Goal: Task Accomplishment & Management: Use online tool/utility

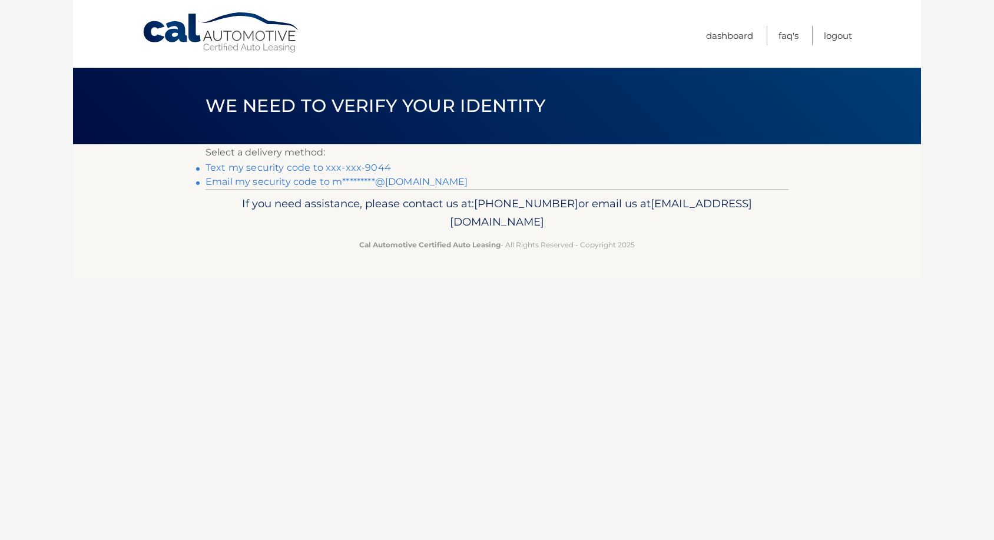
click at [362, 164] on link "Text my security code to xxx-xxx-9044" at bounding box center [299, 167] width 186 height 11
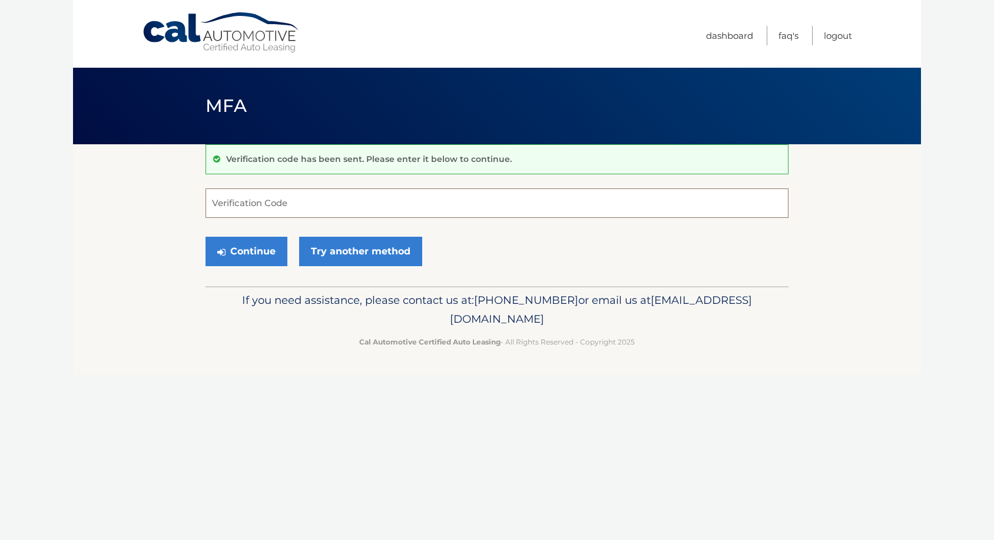
click at [311, 197] on input "Verification Code" at bounding box center [497, 202] width 583 height 29
type input "893151"
click at [259, 249] on button "Continue" at bounding box center [247, 251] width 82 height 29
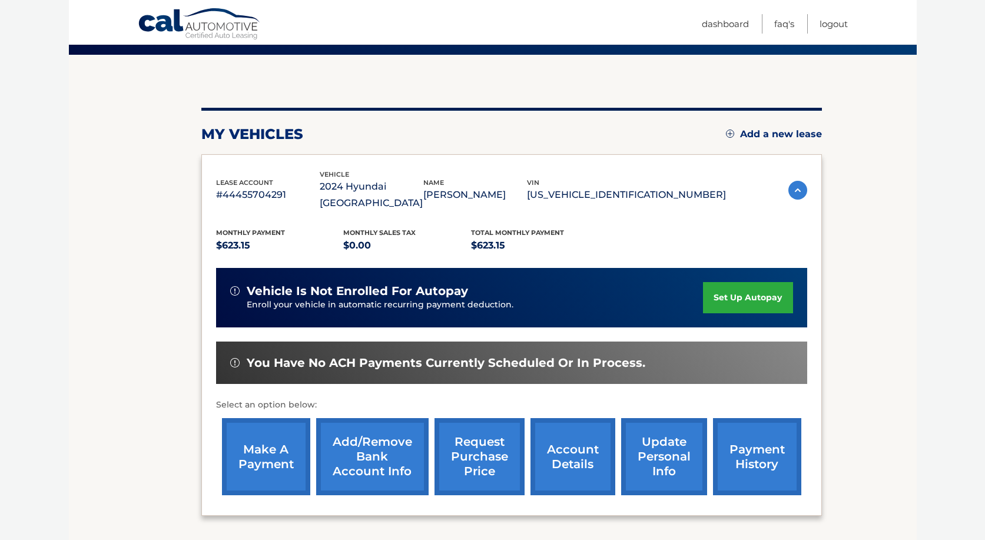
scroll to position [174, 0]
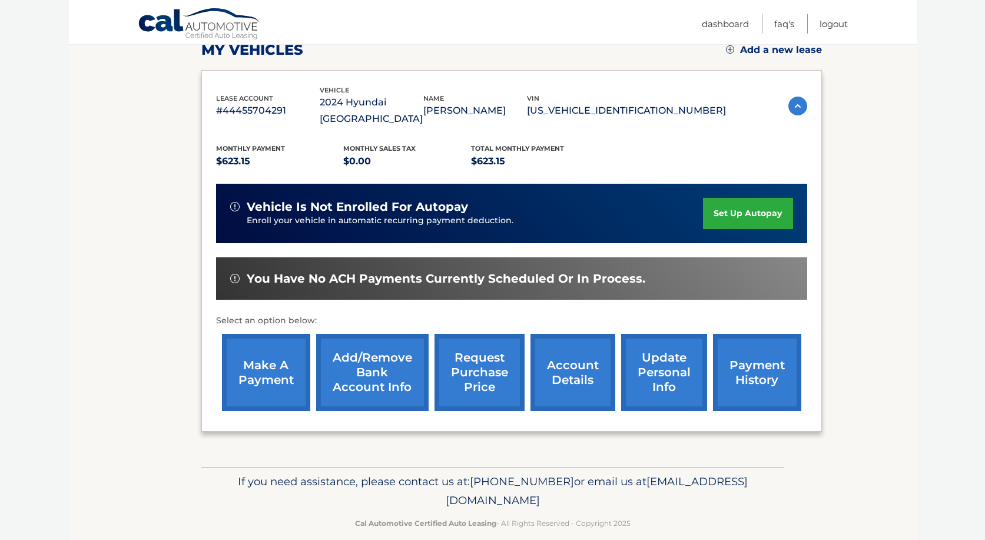
click at [284, 368] on link "make a payment" at bounding box center [266, 372] width 88 height 77
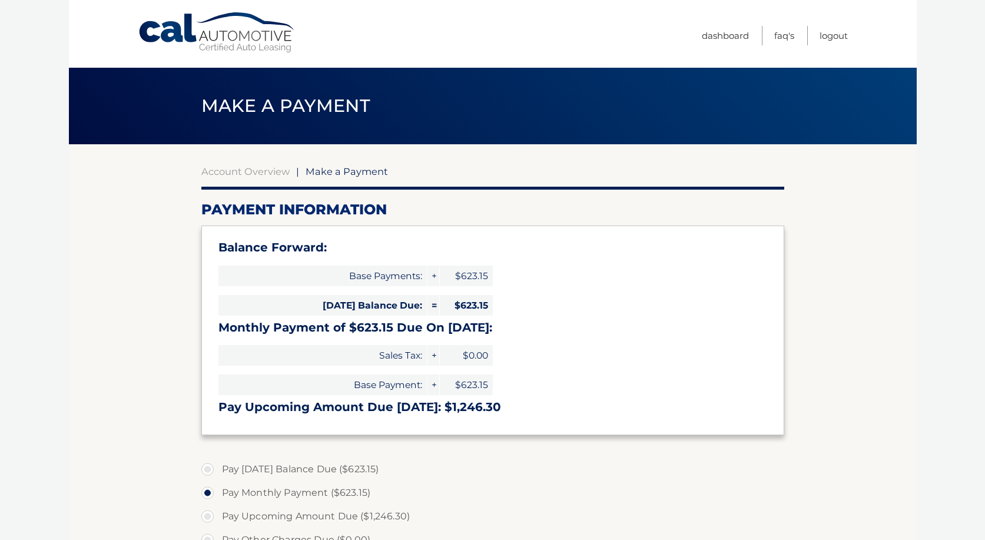
select select "N2UxMzVlZjctZWQ3Mi00MGNkLThhYjMtNTA4ZWNjNTY1ZWQ5"
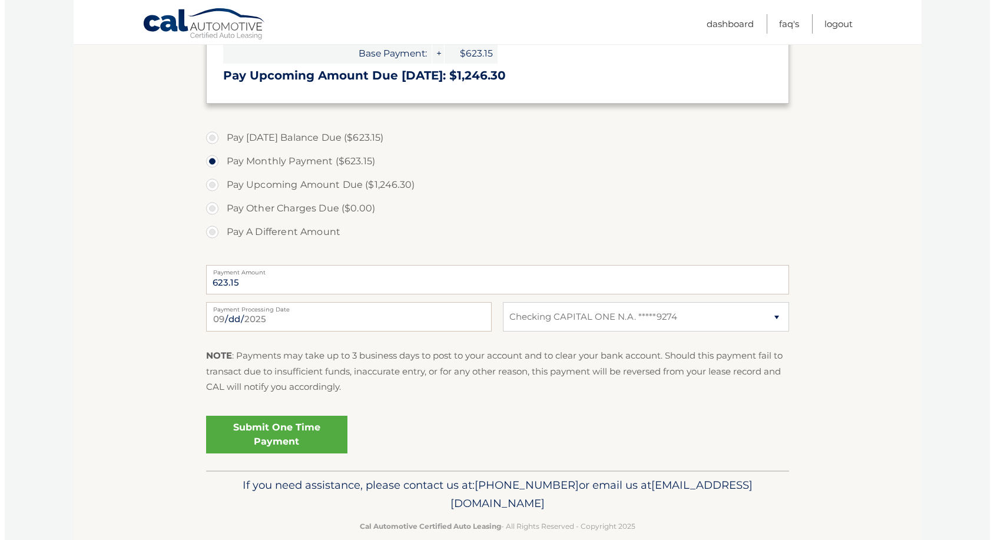
scroll to position [352, 0]
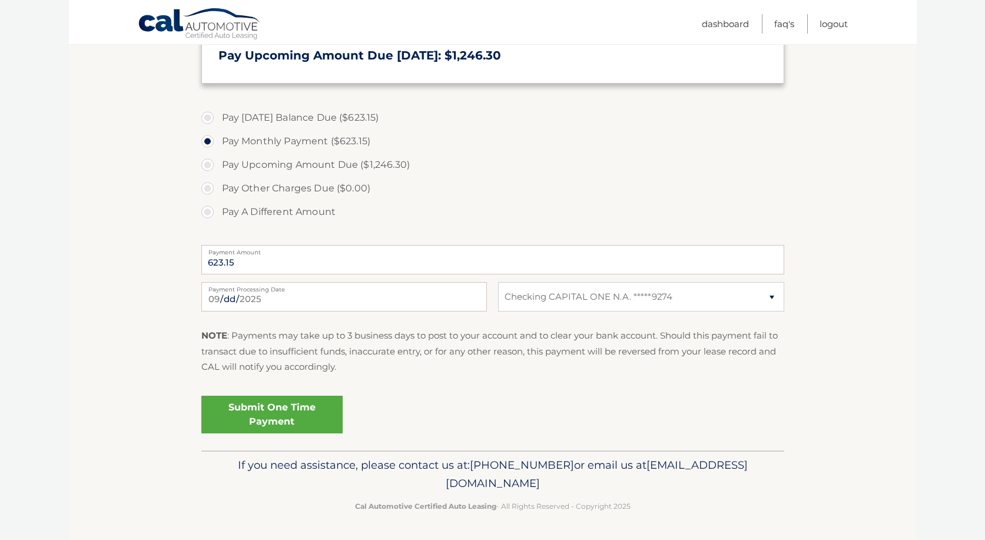
click at [296, 416] on link "Submit One Time Payment" at bounding box center [271, 415] width 141 height 38
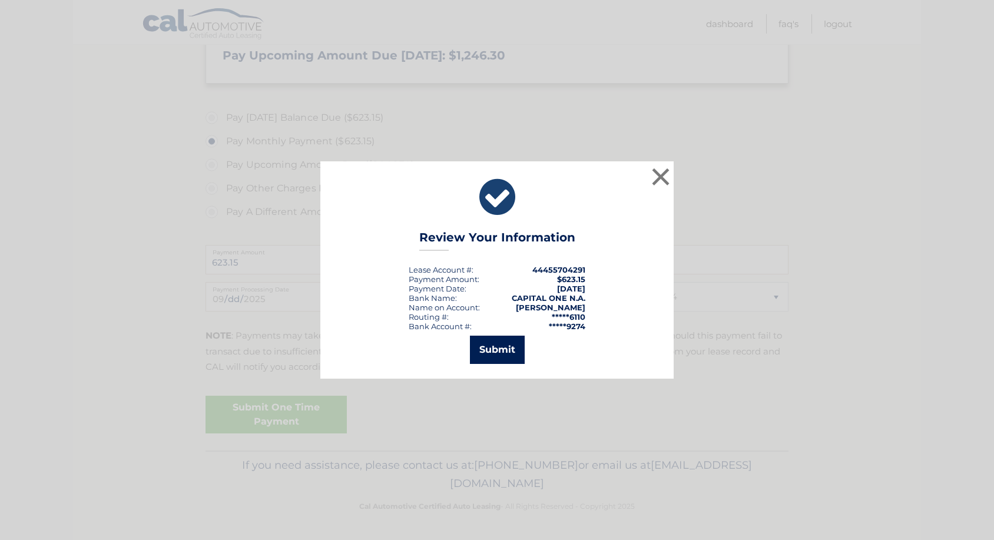
click at [508, 355] on button "Submit" at bounding box center [497, 350] width 55 height 28
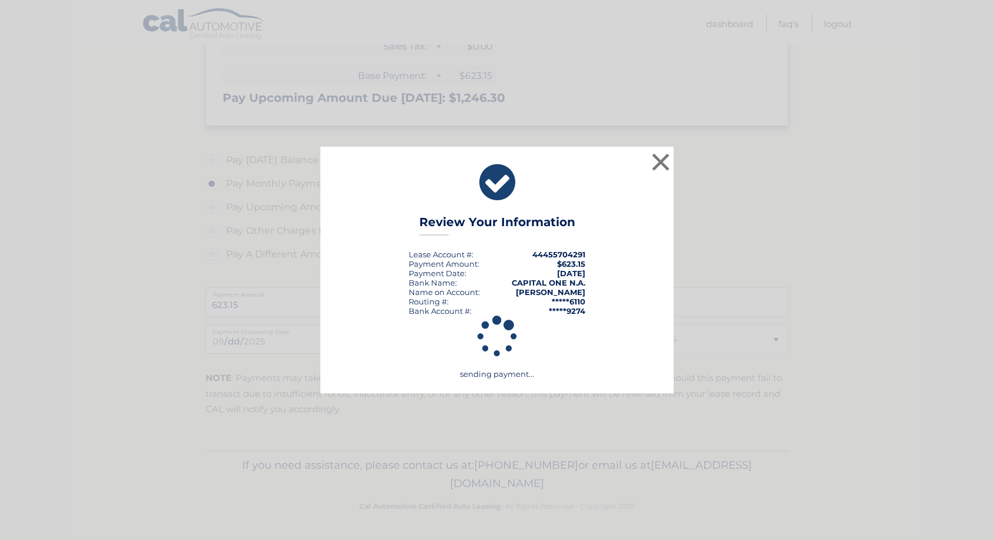
scroll to position [309, 0]
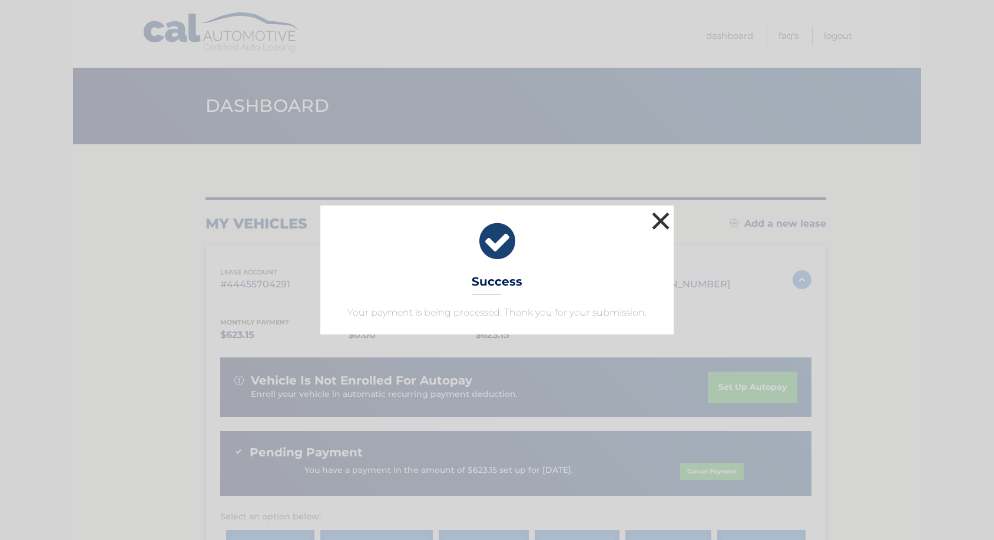
click at [667, 221] on button "×" at bounding box center [661, 221] width 24 height 24
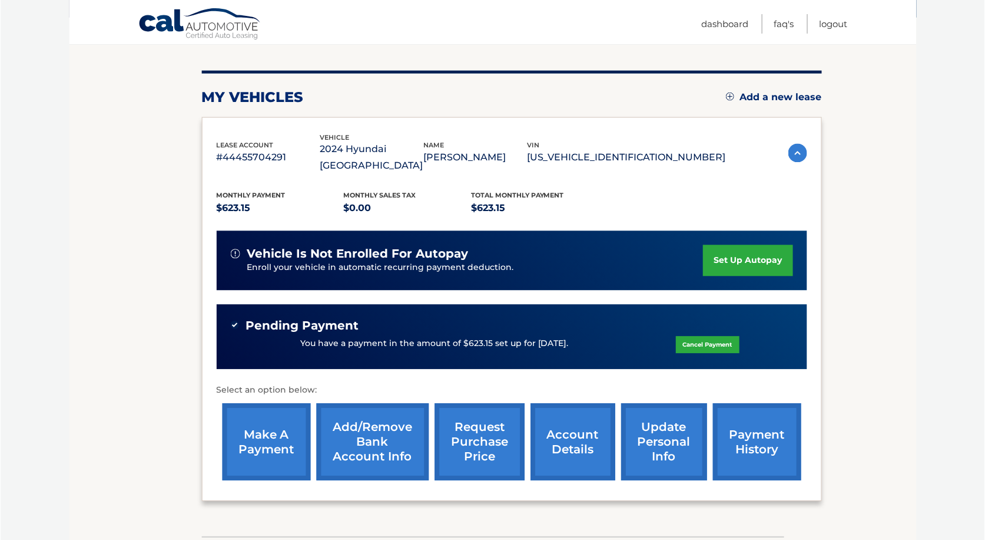
scroll to position [177, 0]
